Goal: Obtain resource: Obtain resource

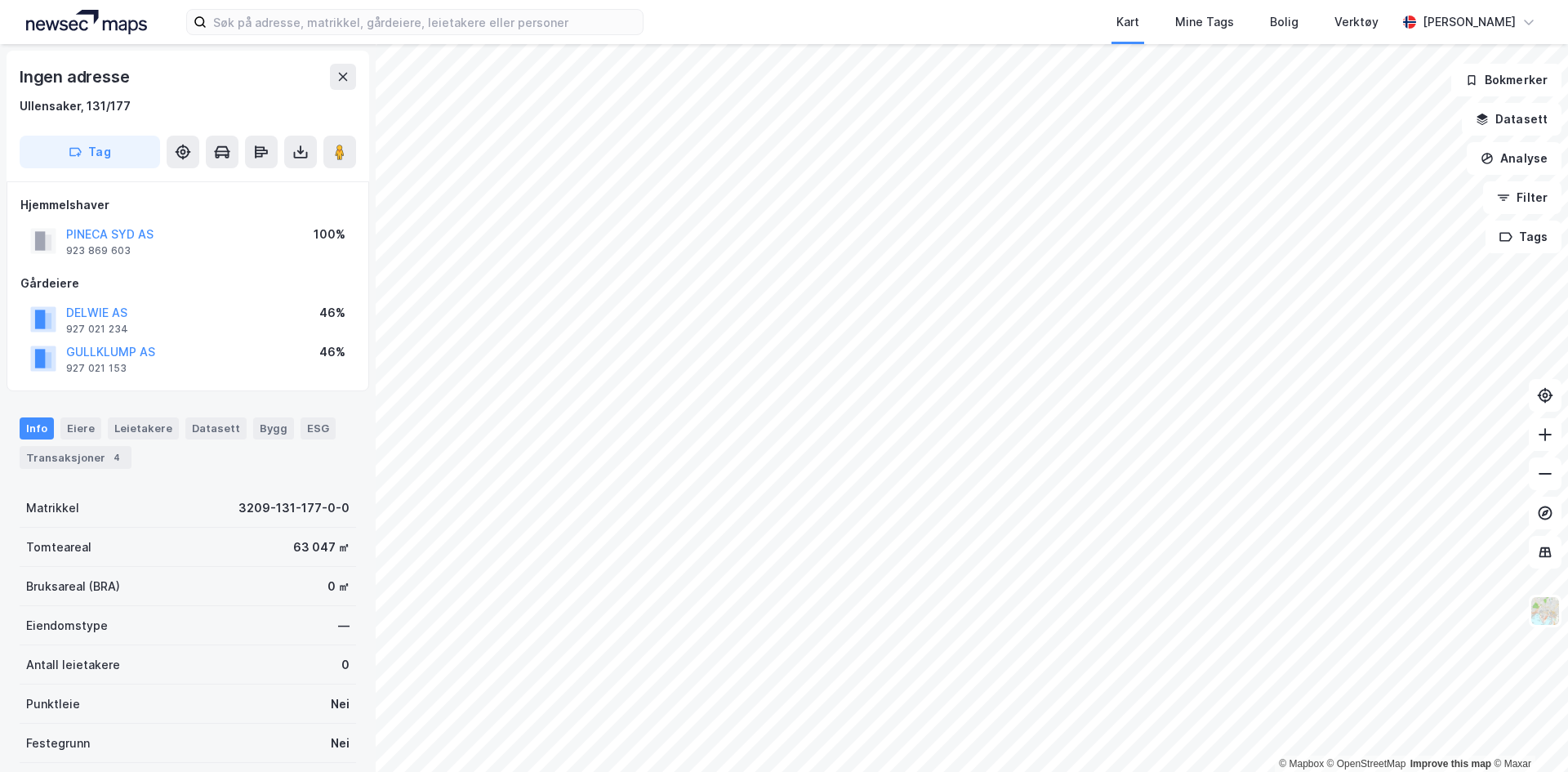
click at [80, 17] on img at bounding box center [86, 22] width 120 height 25
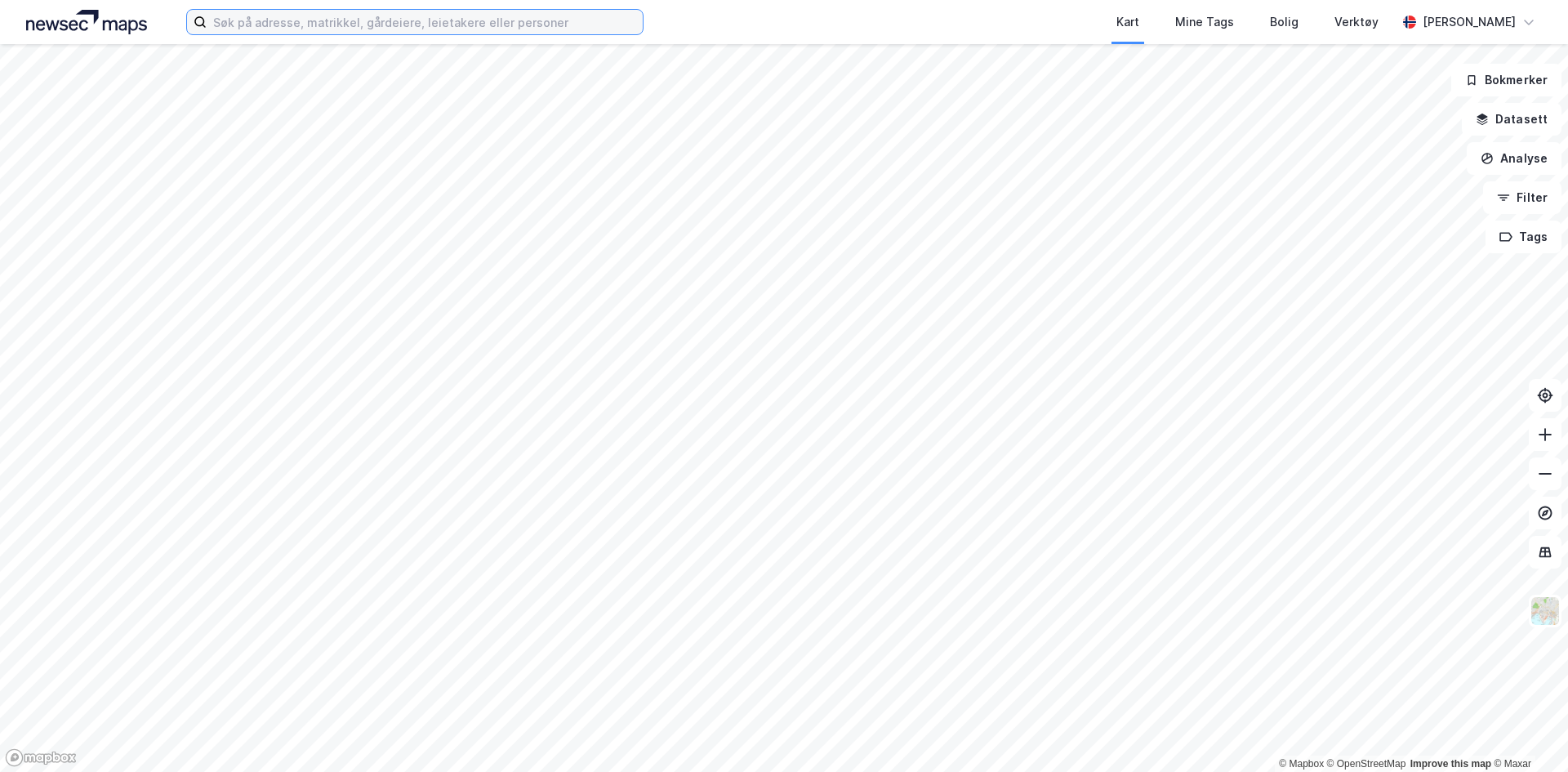
click at [279, 25] on input at bounding box center [425, 22] width 436 height 25
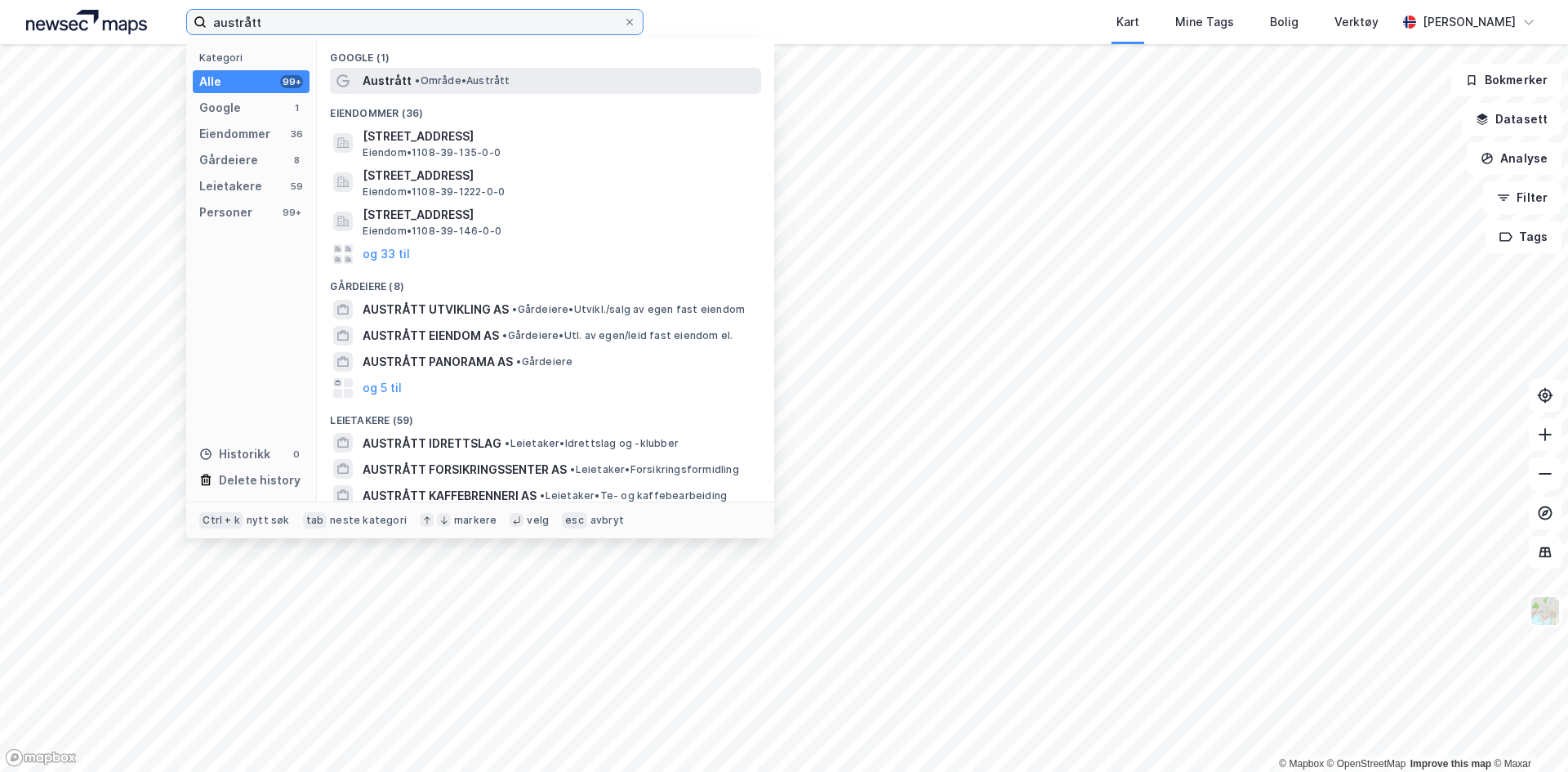
type input "austrått"
click at [440, 85] on span "• Område • [GEOGRAPHIC_DATA]" at bounding box center [462, 81] width 95 height 13
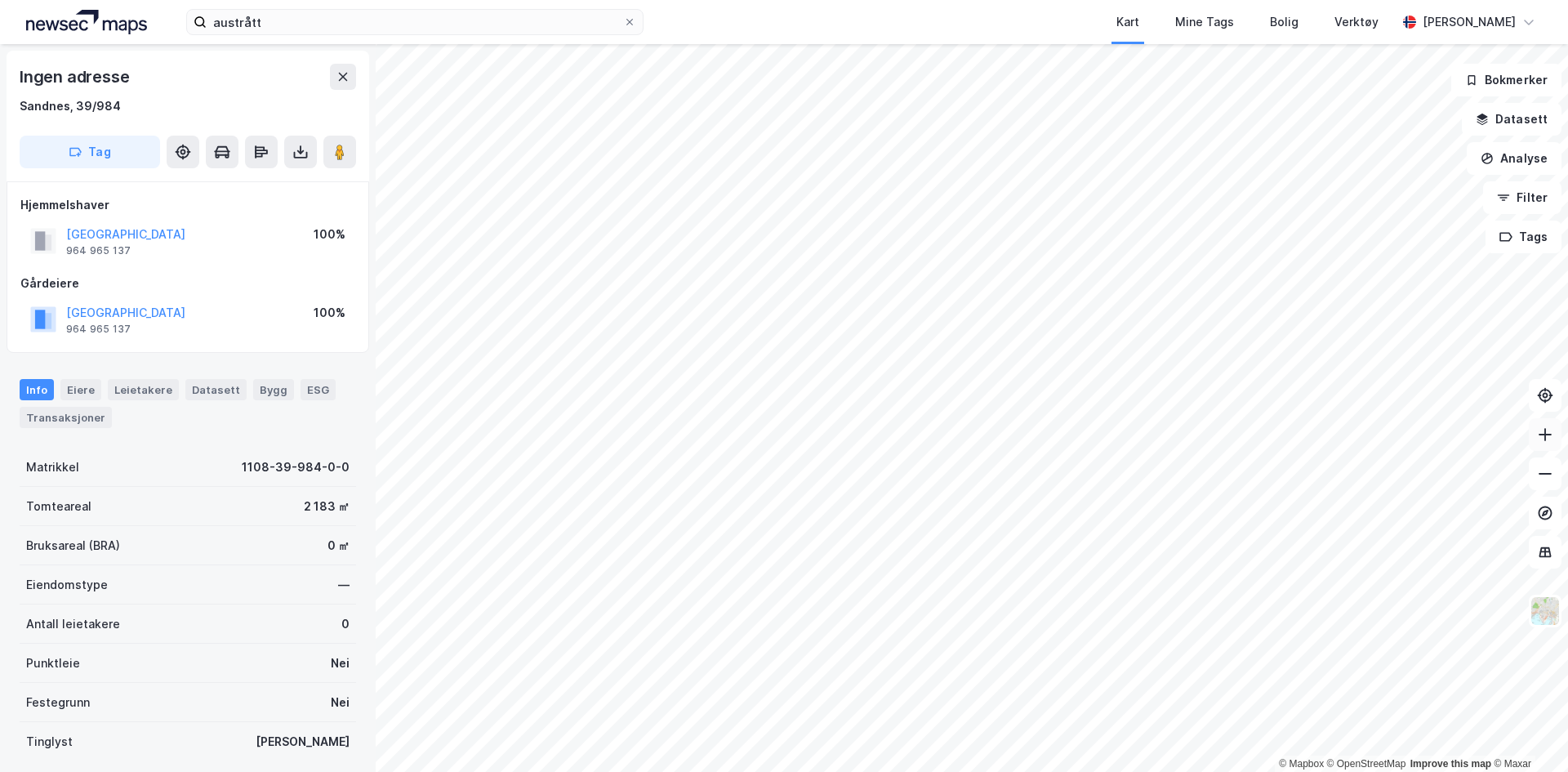
click at [1540, 439] on icon at bounding box center [1545, 434] width 16 height 16
click at [1538, 438] on icon at bounding box center [1545, 434] width 16 height 16
click at [1544, 440] on icon at bounding box center [1545, 434] width 16 height 16
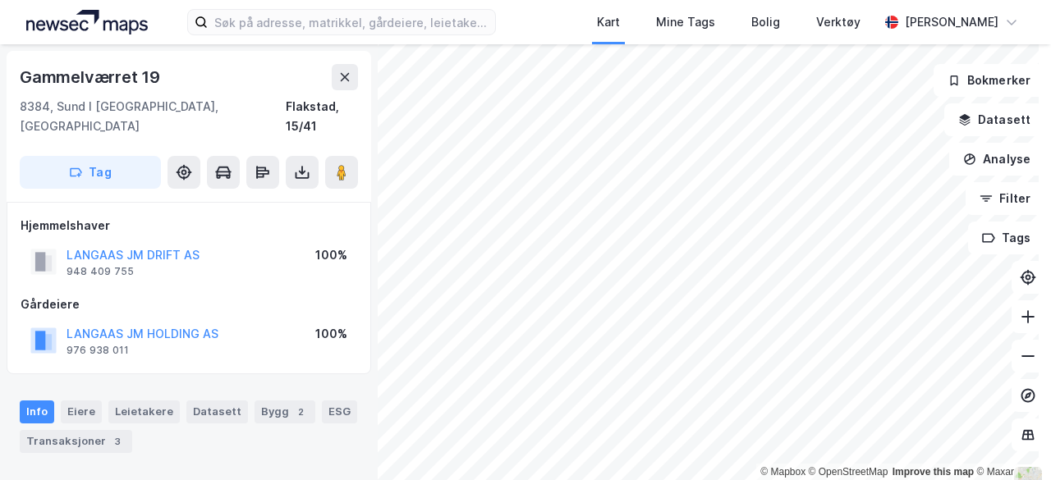
click at [92, 28] on img at bounding box center [86, 22] width 121 height 25
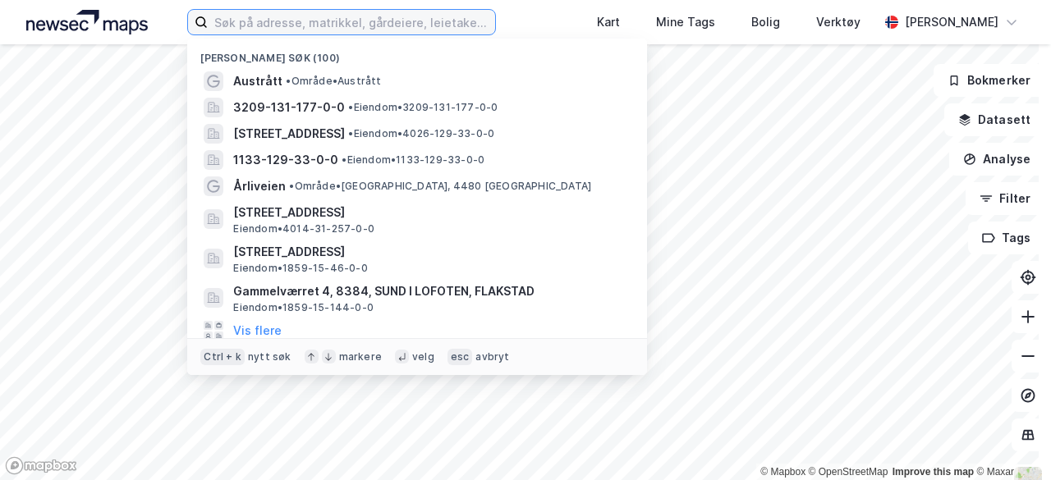
click at [289, 21] on input at bounding box center [351, 22] width 287 height 25
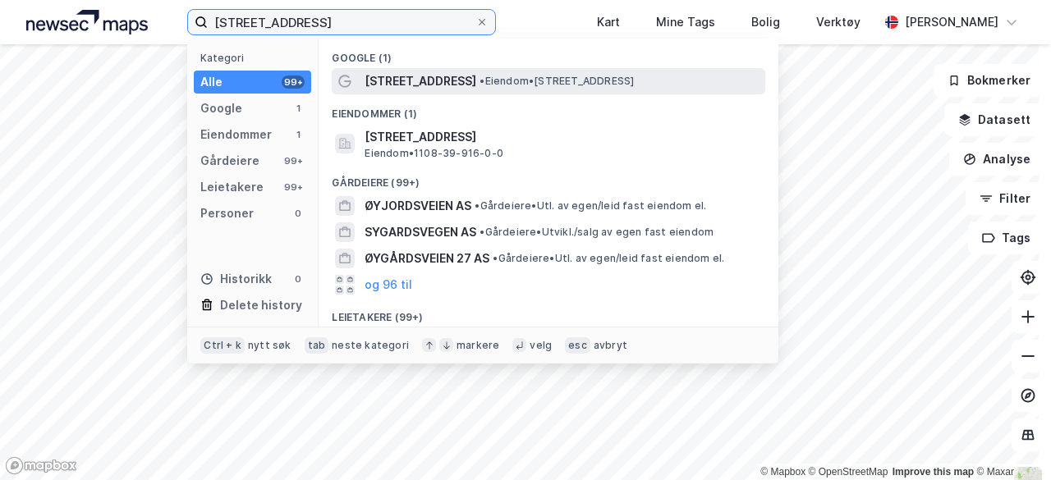
type input "øygardsveien 154"
click at [437, 83] on span "[STREET_ADDRESS]" at bounding box center [420, 81] width 112 height 20
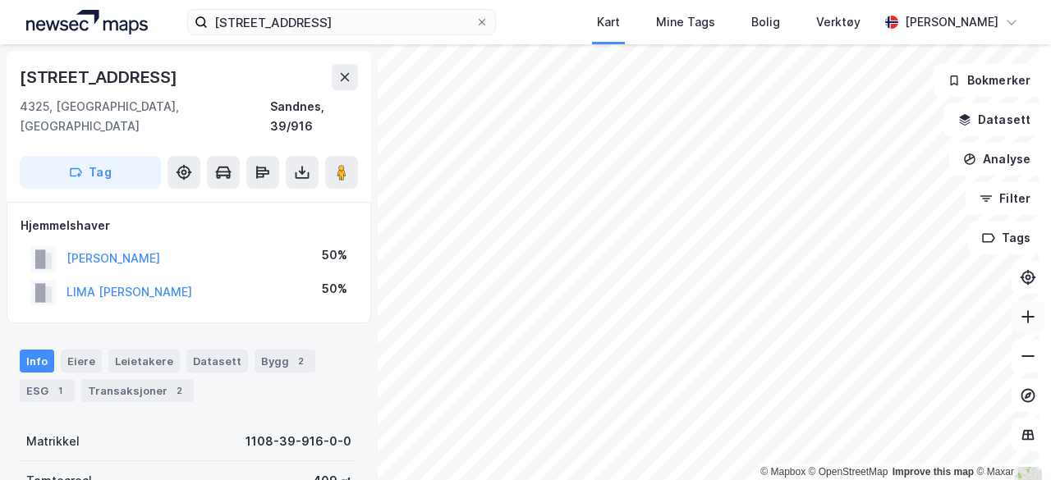
click at [1021, 316] on icon at bounding box center [1027, 317] width 13 height 2
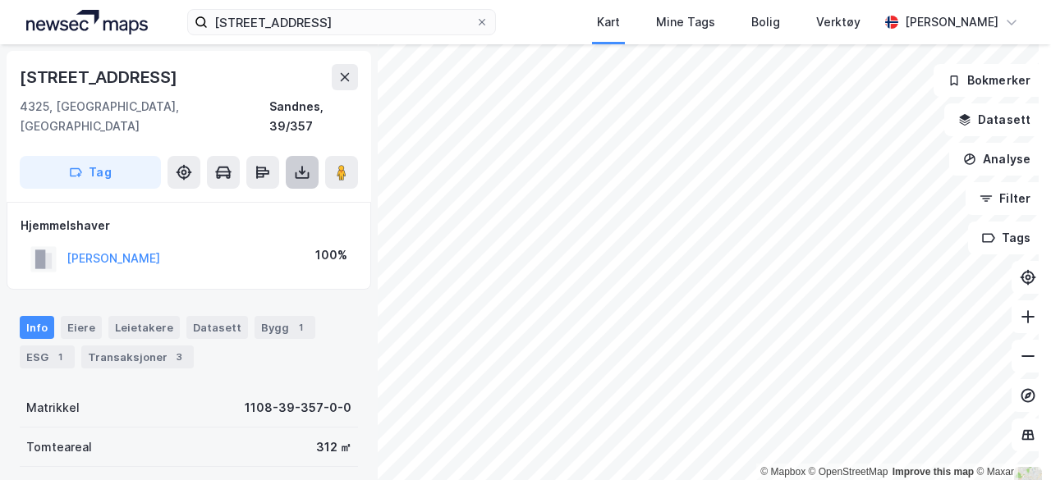
click at [295, 164] on icon at bounding box center [302, 172] width 16 height 16
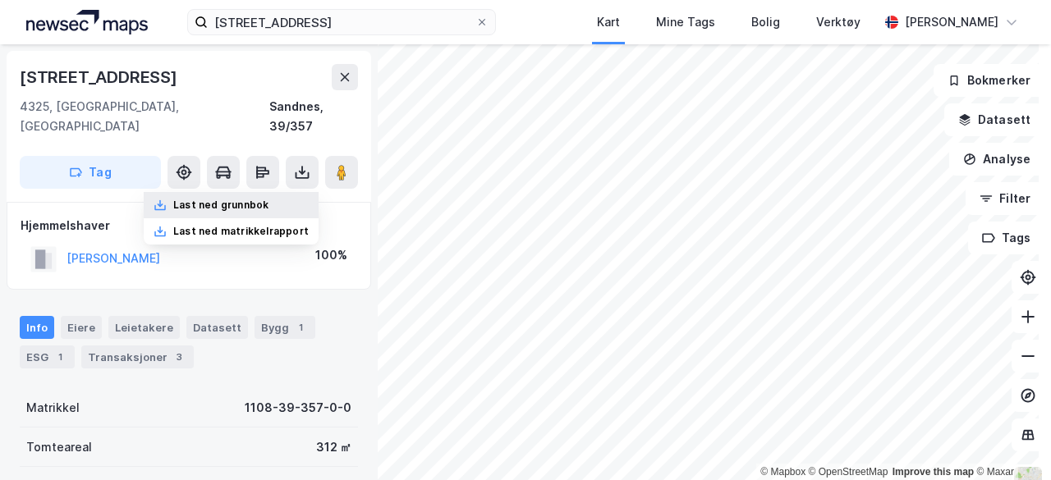
click at [262, 192] on div "Last ned grunnbok" at bounding box center [231, 205] width 175 height 26
